Goal: Transaction & Acquisition: Purchase product/service

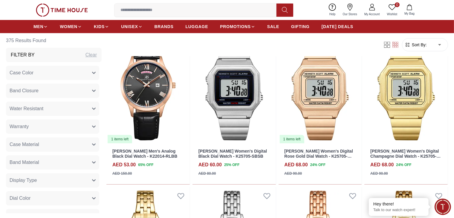
scroll to position [272, 0]
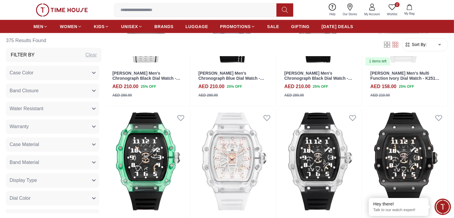
scroll to position [1251, 0]
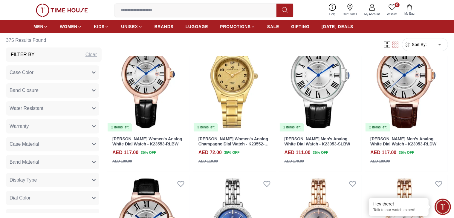
scroll to position [1633, 0]
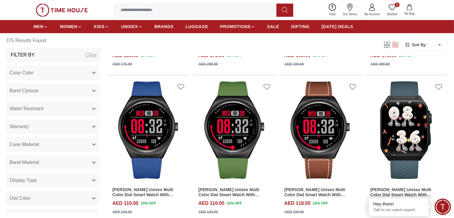
scroll to position [2171, 0]
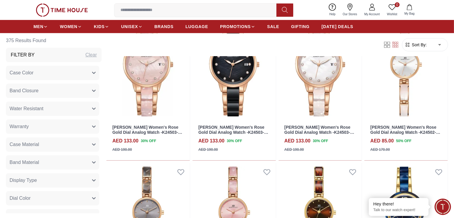
scroll to position [2708, 0]
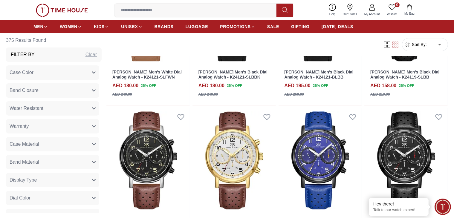
scroll to position [3963, 0]
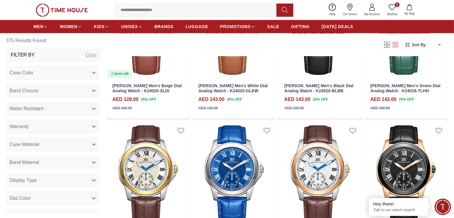
scroll to position [4622, 0]
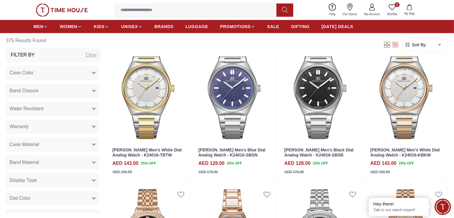
scroll to position [4871, 0]
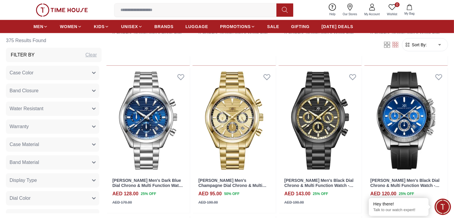
scroll to position [5340, 0]
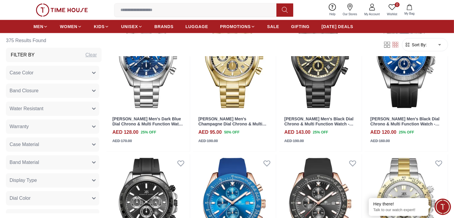
scroll to position [5445, 0]
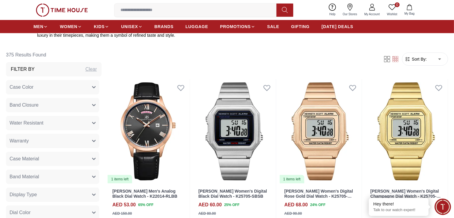
scroll to position [240, 0]
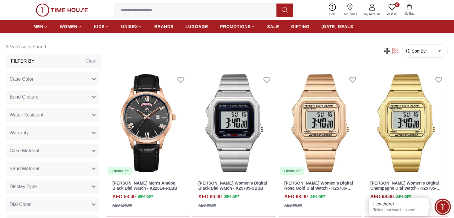
click at [188, 10] on input at bounding box center [197, 10] width 167 height 12
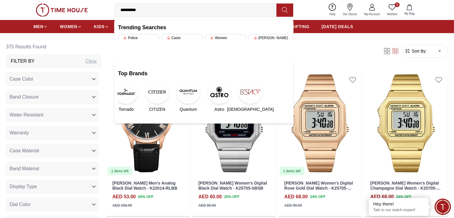
type input "**********"
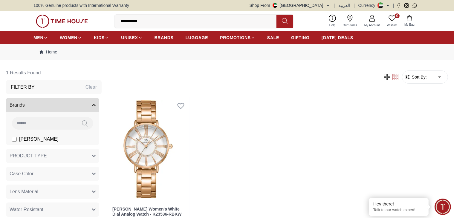
click at [151, 93] on div "Filter Sort By: ​ ****** ​ [PERSON_NAME] Women's White Dial Analog Watch - K235…" at bounding box center [276, 156] width 341 height 180
click at [172, 119] on img at bounding box center [147, 149] width 83 height 105
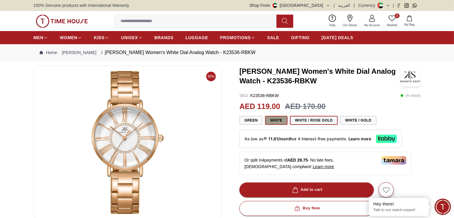
click at [281, 123] on button "White" at bounding box center [276, 120] width 22 height 9
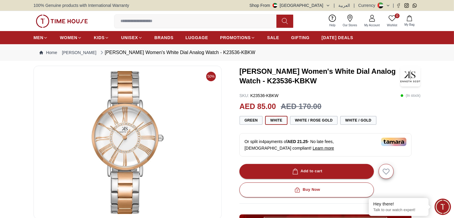
click at [281, 123] on button "White" at bounding box center [276, 120] width 22 height 9
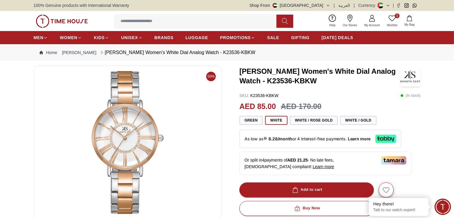
click at [281, 123] on button "White" at bounding box center [276, 120] width 22 height 9
drag, startPoint x: 267, startPoint y: 80, endPoint x: 315, endPoint y: 82, distance: 48.1
click at [315, 82] on h3 "[PERSON_NAME] Women's White Dial Analog Watch - K23536-KBKW" at bounding box center [319, 76] width 161 height 19
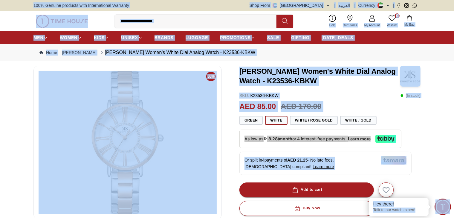
click at [374, 81] on h3 "[PERSON_NAME] Women's White Dial Analog Watch - K23536-KBKW" at bounding box center [319, 76] width 161 height 19
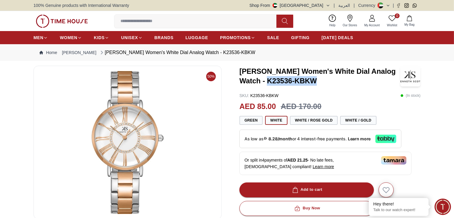
drag, startPoint x: 268, startPoint y: 79, endPoint x: 315, endPoint y: 85, distance: 47.6
click at [315, 85] on h3 "[PERSON_NAME] Women's White Dial Analog Watch - K23536-KBKW" at bounding box center [319, 76] width 161 height 19
copy h3 "K23536-KBKW"
